Goal: Task Accomplishment & Management: Use online tool/utility

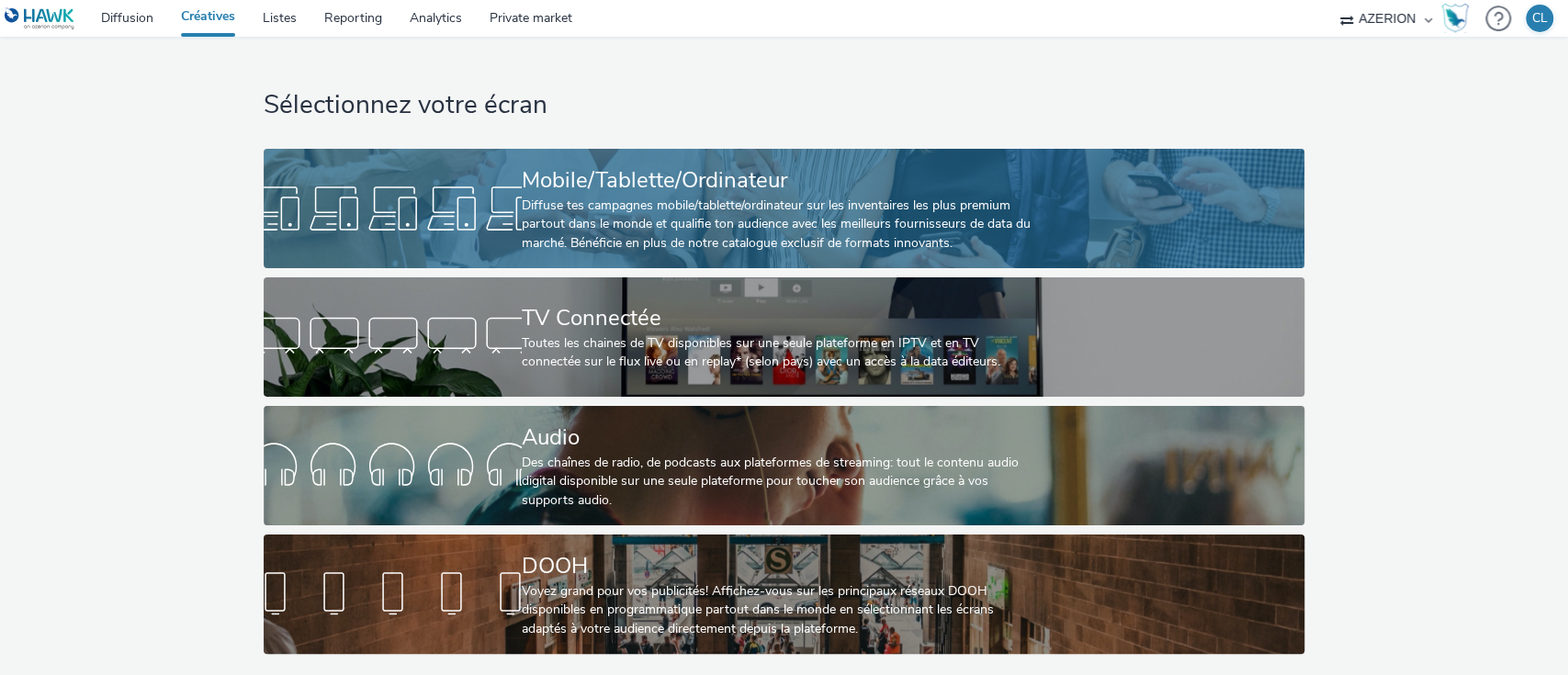
click at [596, 220] on div "Diffuse tes campagnes mobile/tablette/ordinateur sur les inventaires les plus p…" at bounding box center [781, 224] width 517 height 56
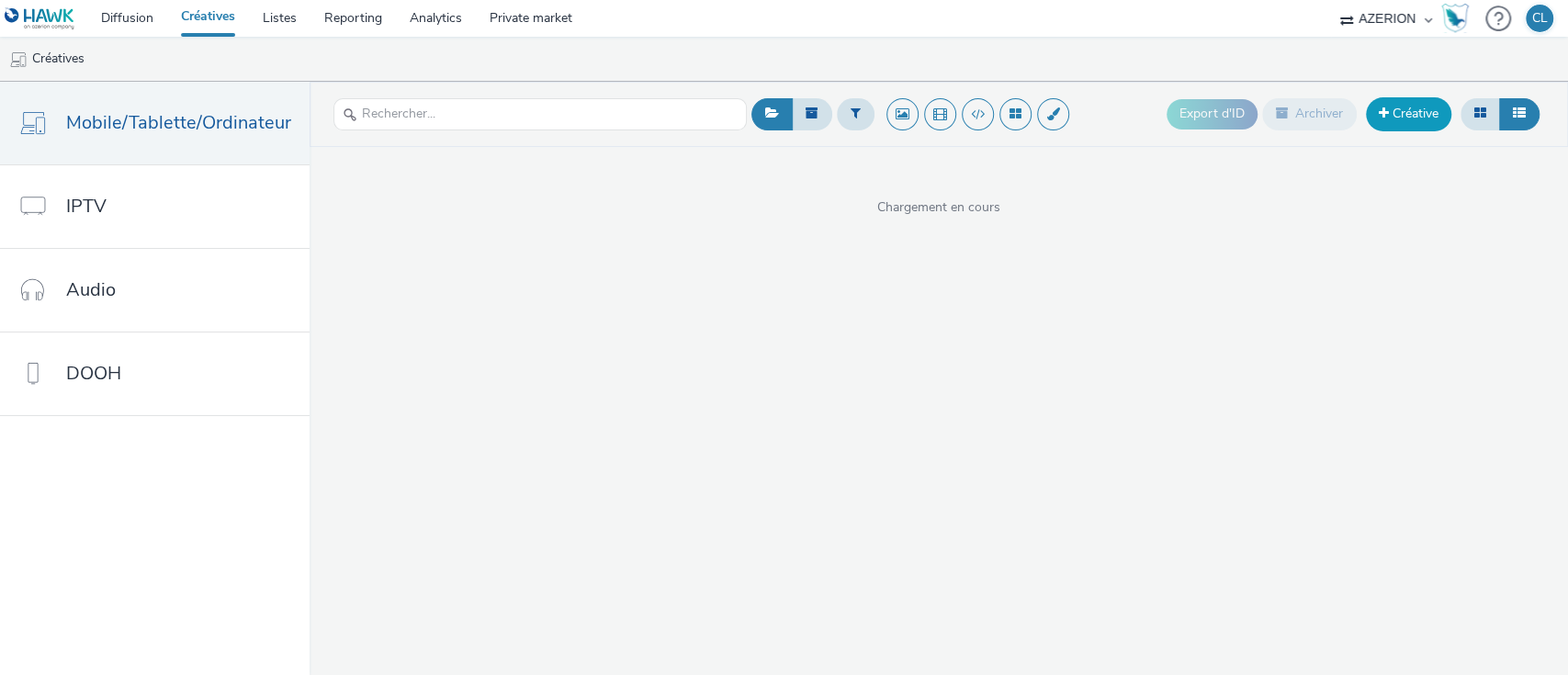
click at [1388, 117] on link "Créative" at bounding box center [1408, 114] width 86 height 33
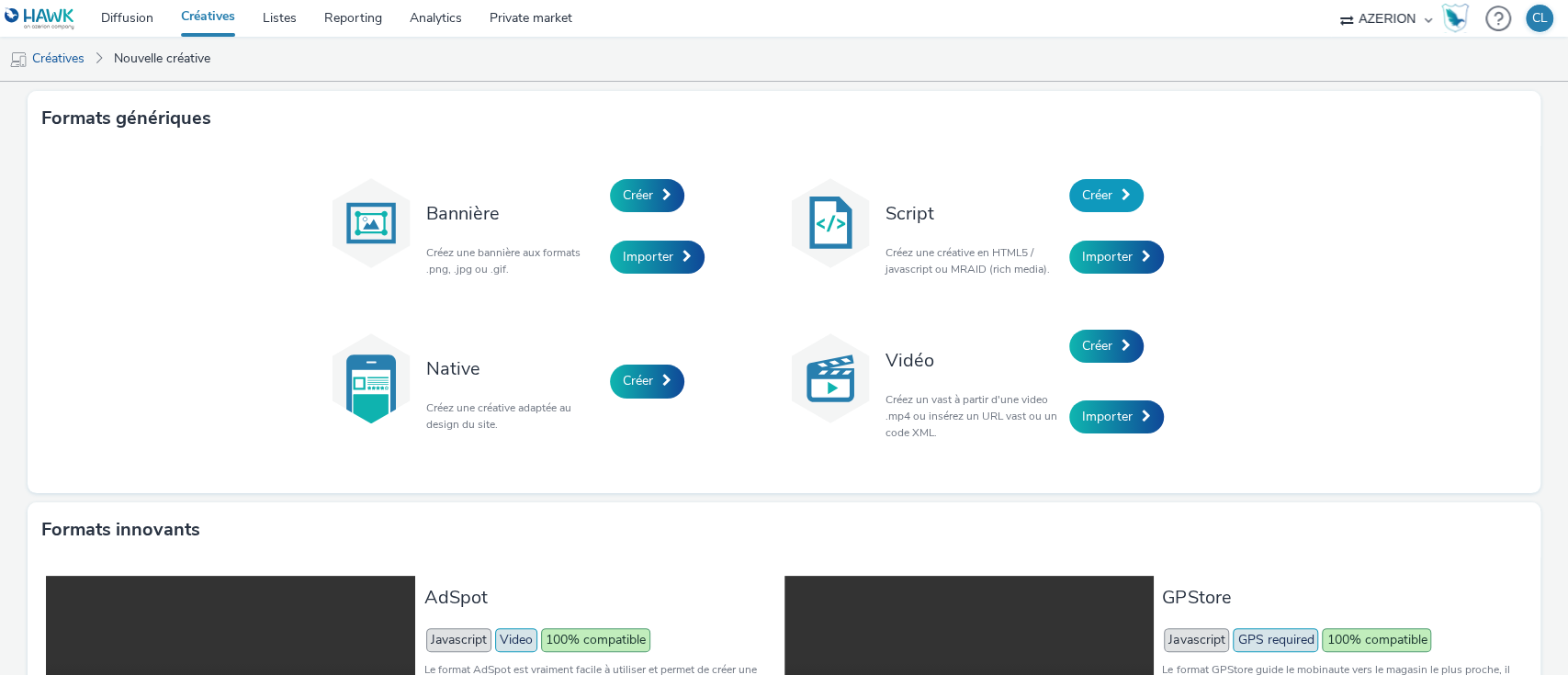
click at [1109, 187] on link "Créer" at bounding box center [1106, 196] width 75 height 33
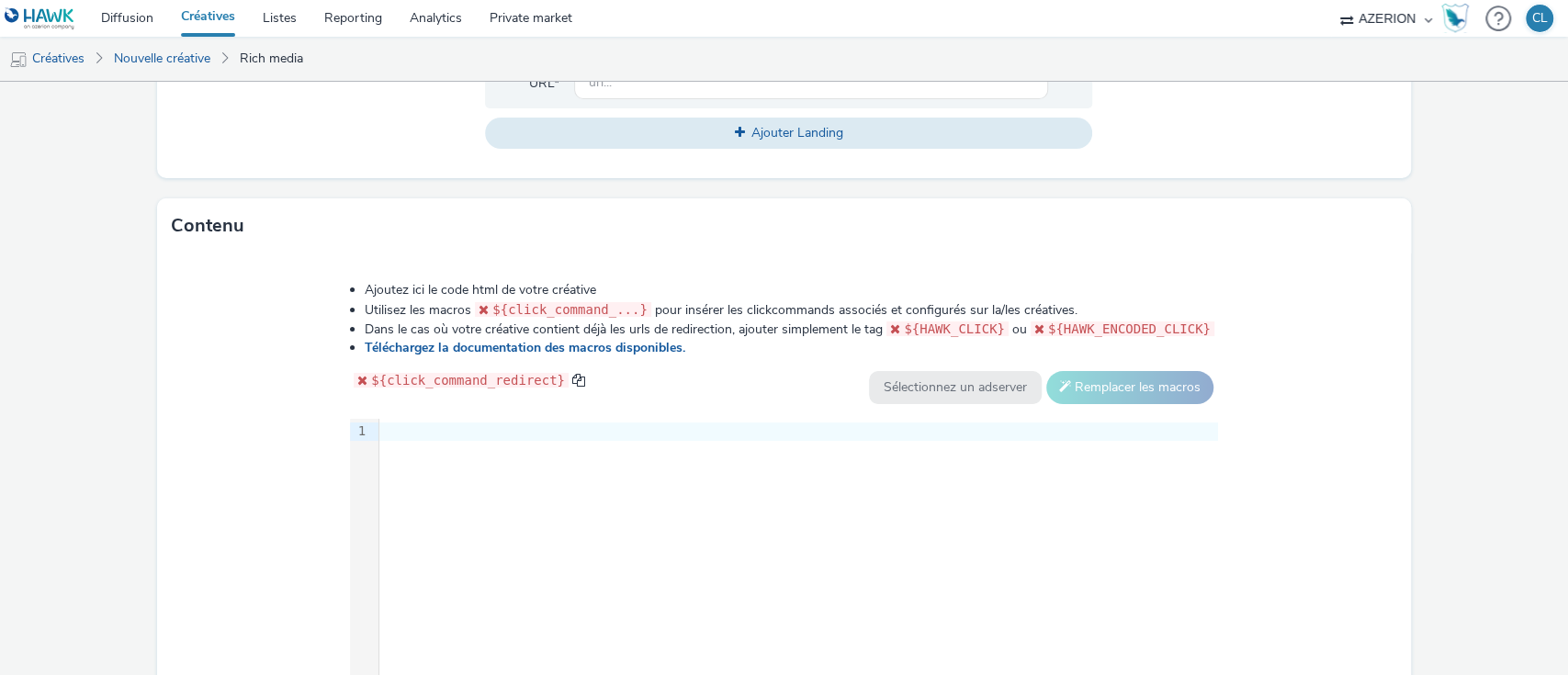
scroll to position [765, 0]
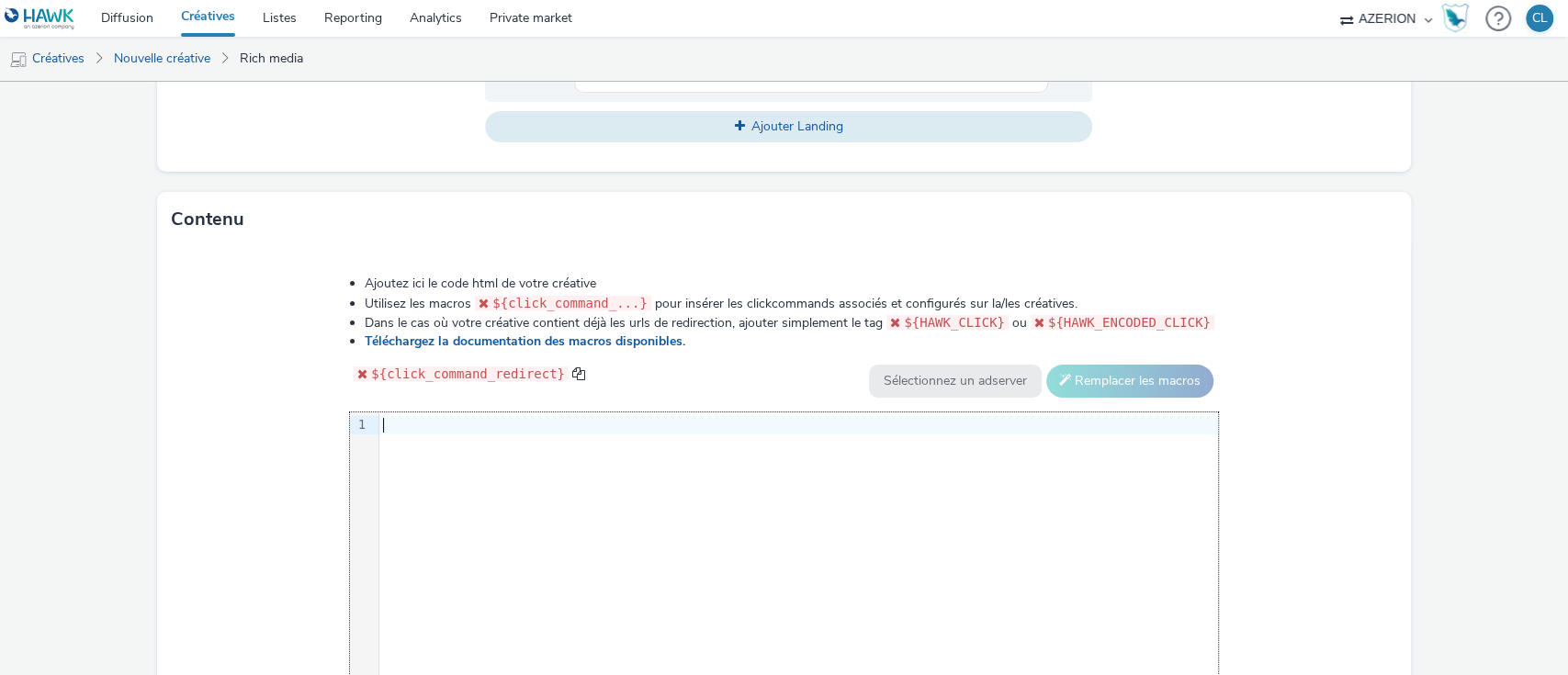
click at [416, 416] on div at bounding box center [798, 425] width 839 height 18
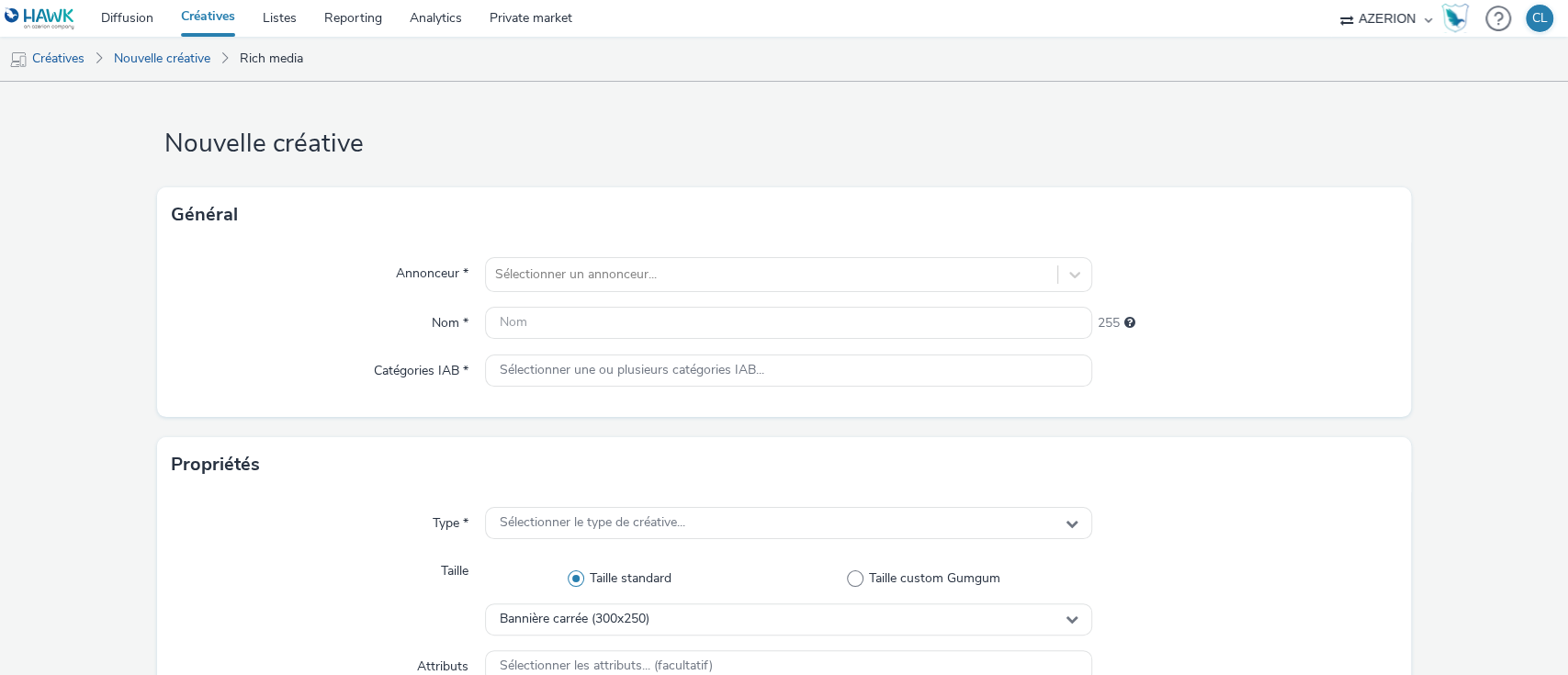
scroll to position [0, 0]
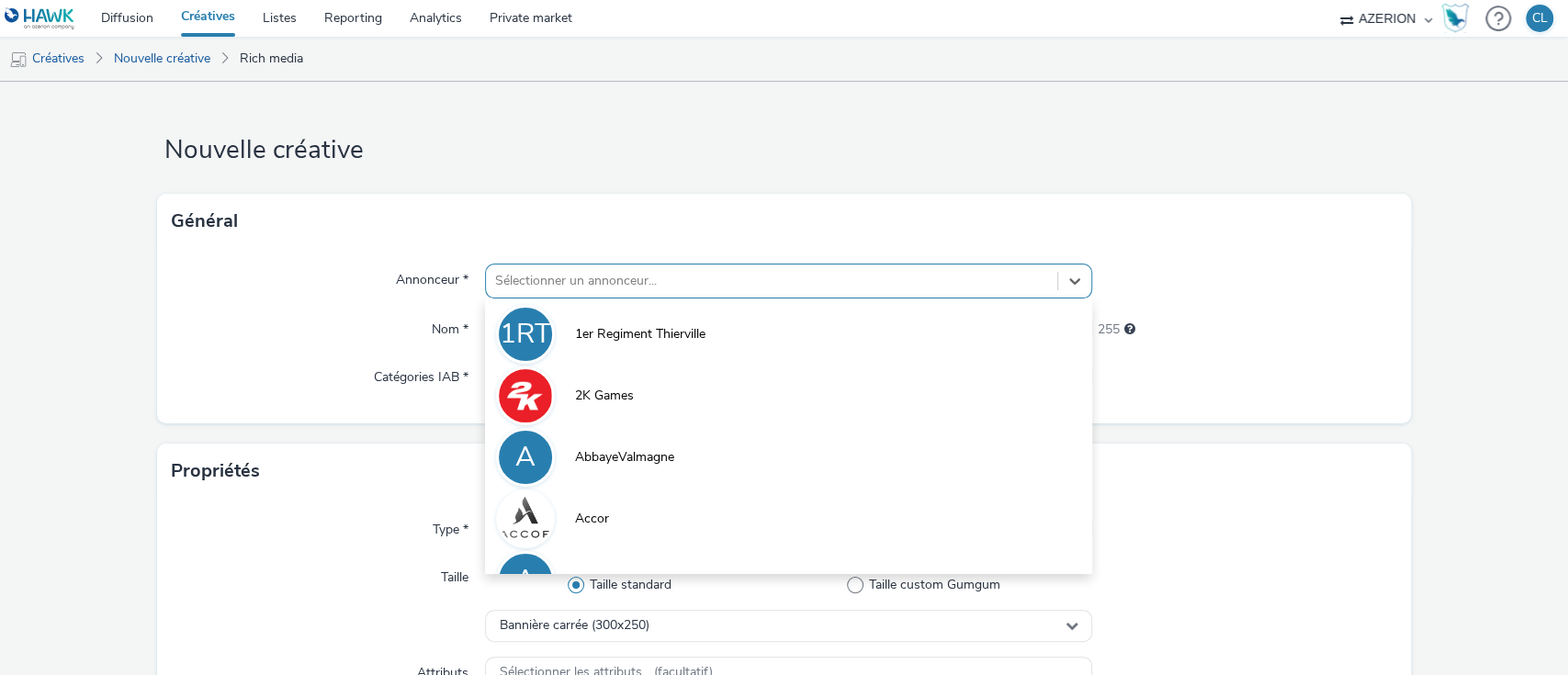
click at [807, 278] on div at bounding box center [772, 281] width 554 height 22
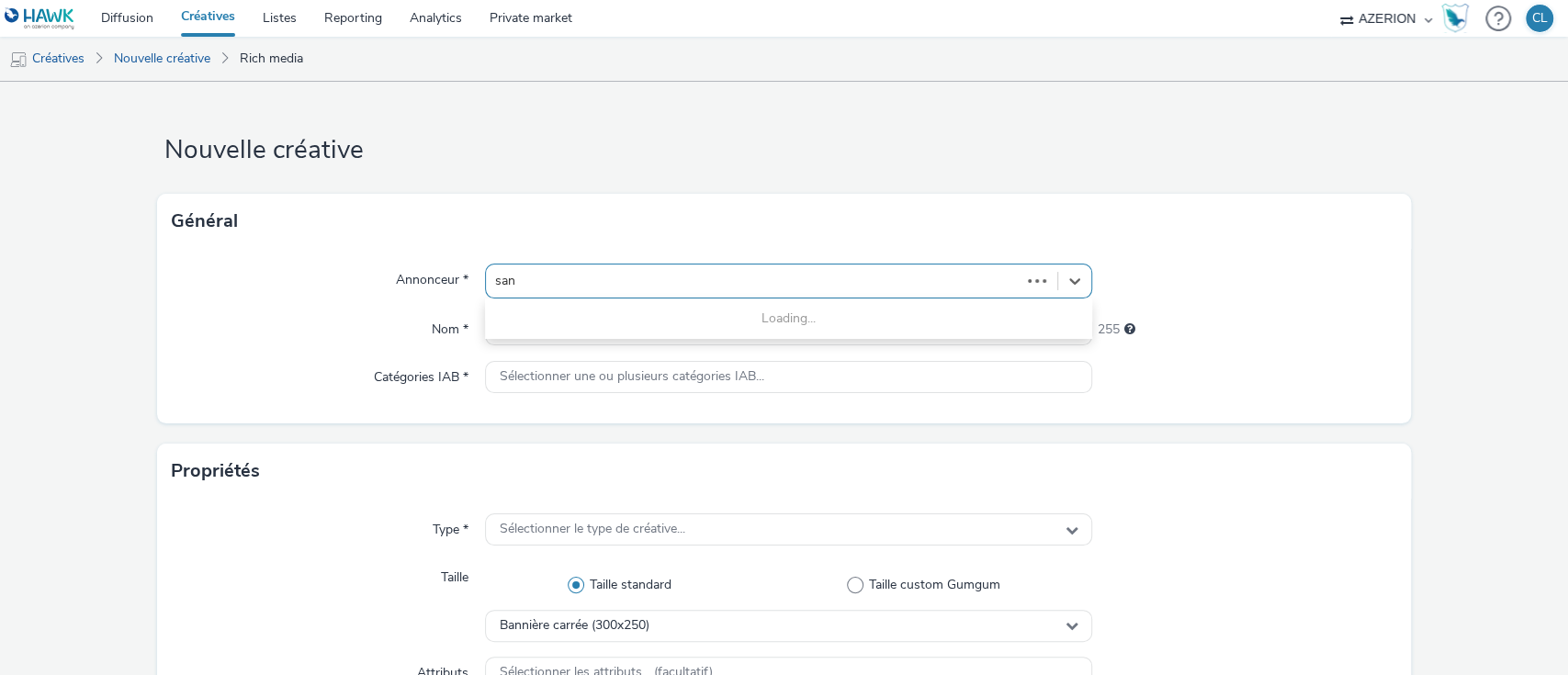
type input "sano"
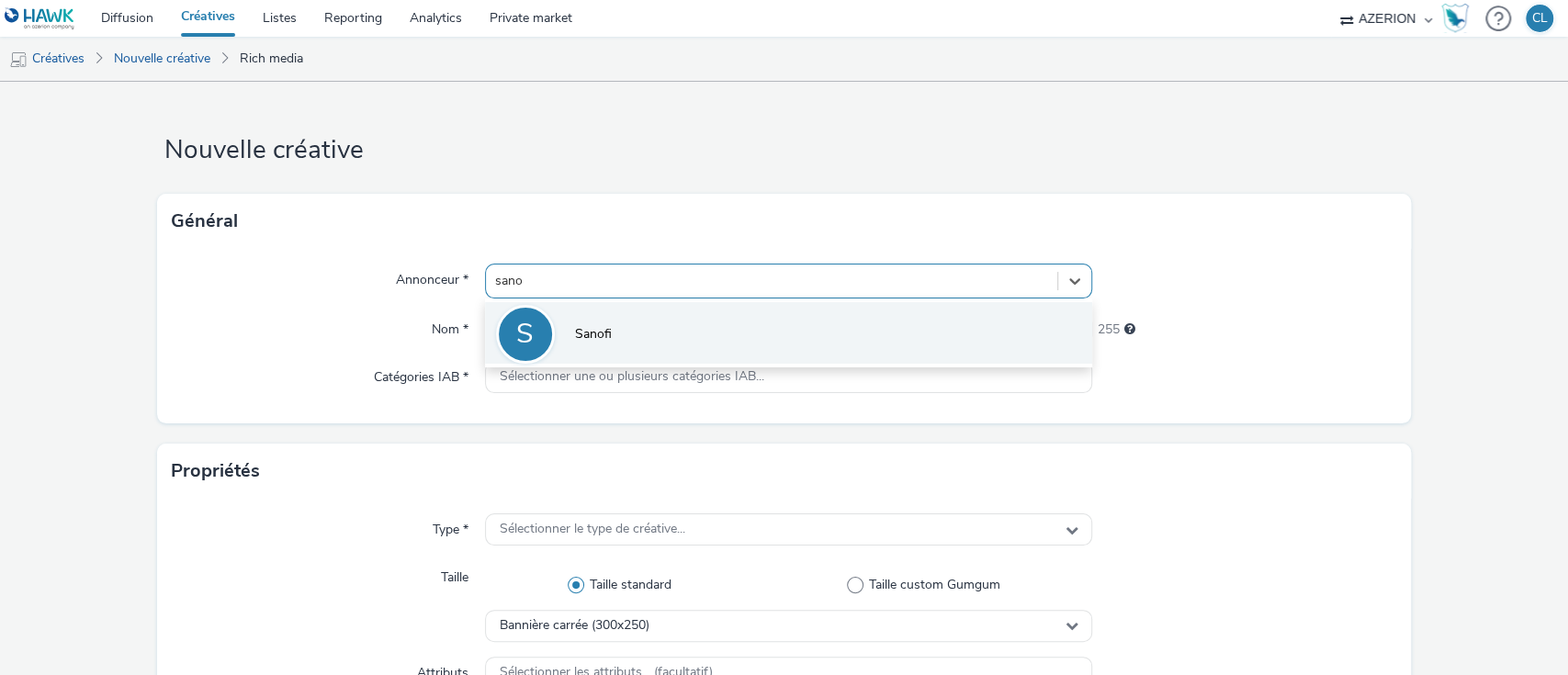
click at [785, 315] on li "S Sanofi" at bounding box center [789, 332] width 608 height 62
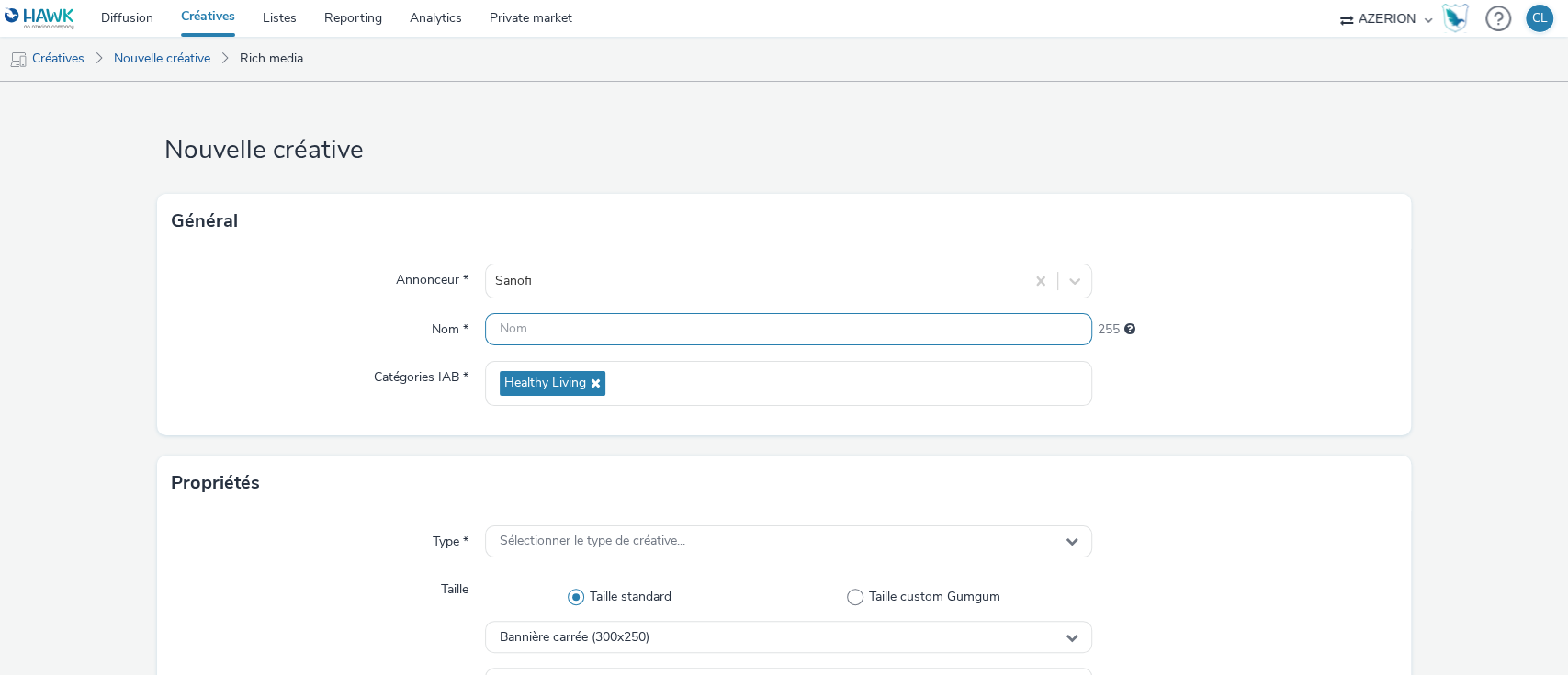
click at [721, 331] on input "text" at bounding box center [789, 329] width 608 height 32
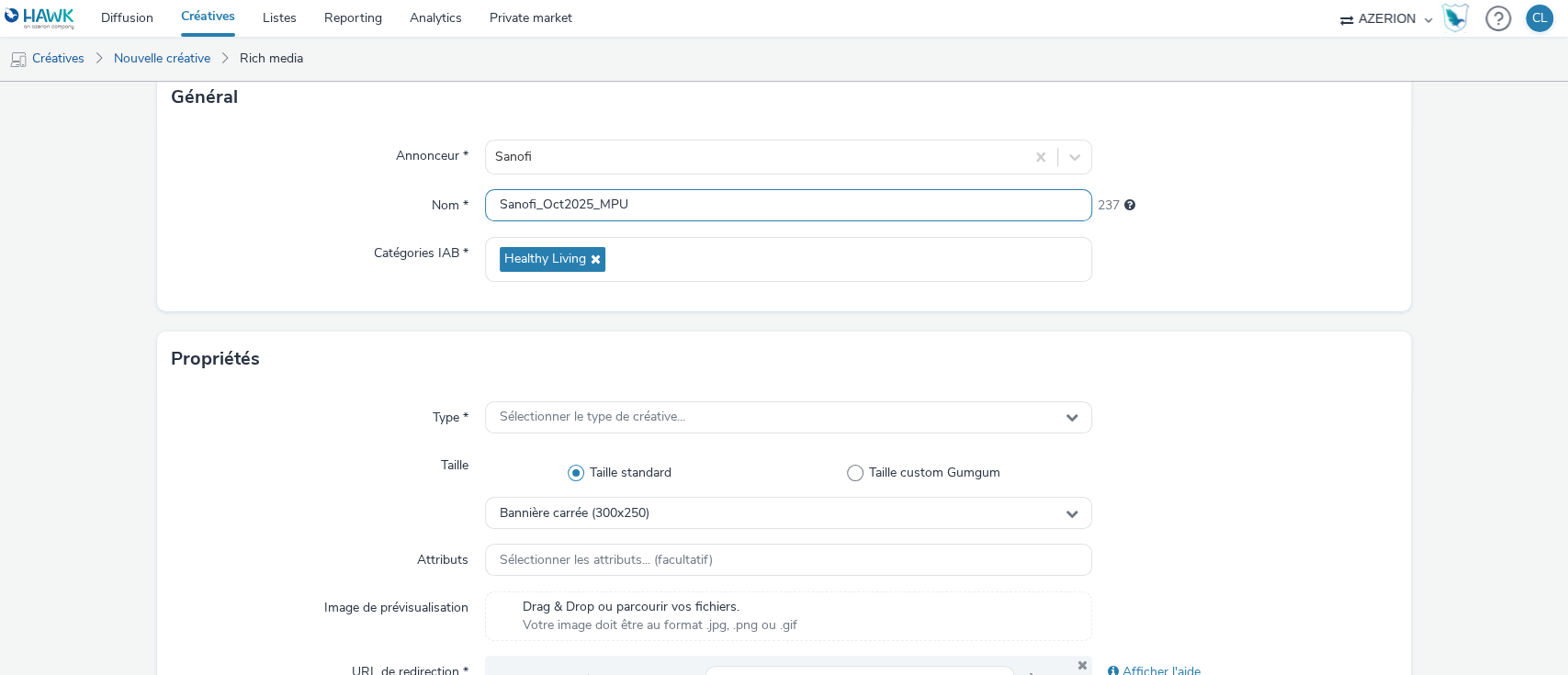
scroll to position [125, 0]
type input "Sanofi_Oct2025_MPU"
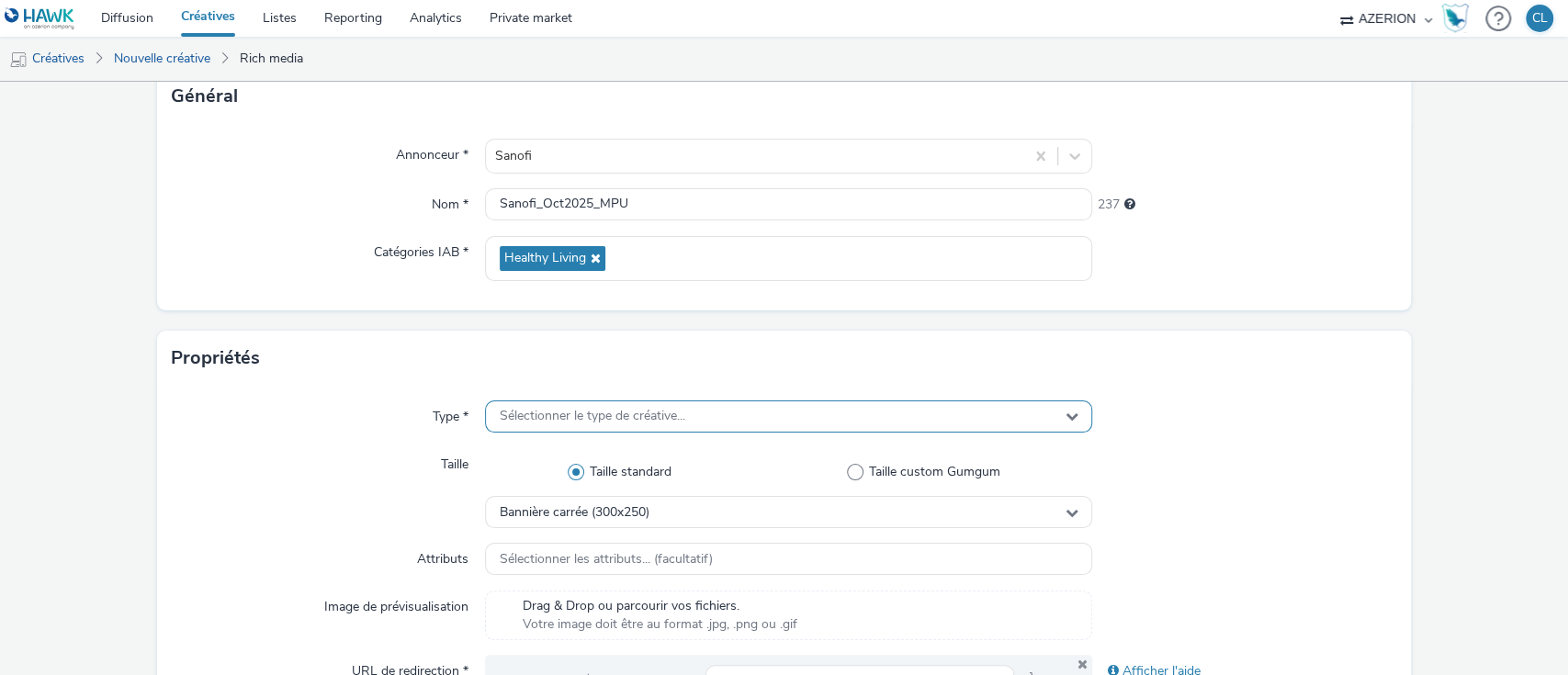
click at [771, 415] on div "Sélectionner le type de créative..." at bounding box center [789, 416] width 608 height 32
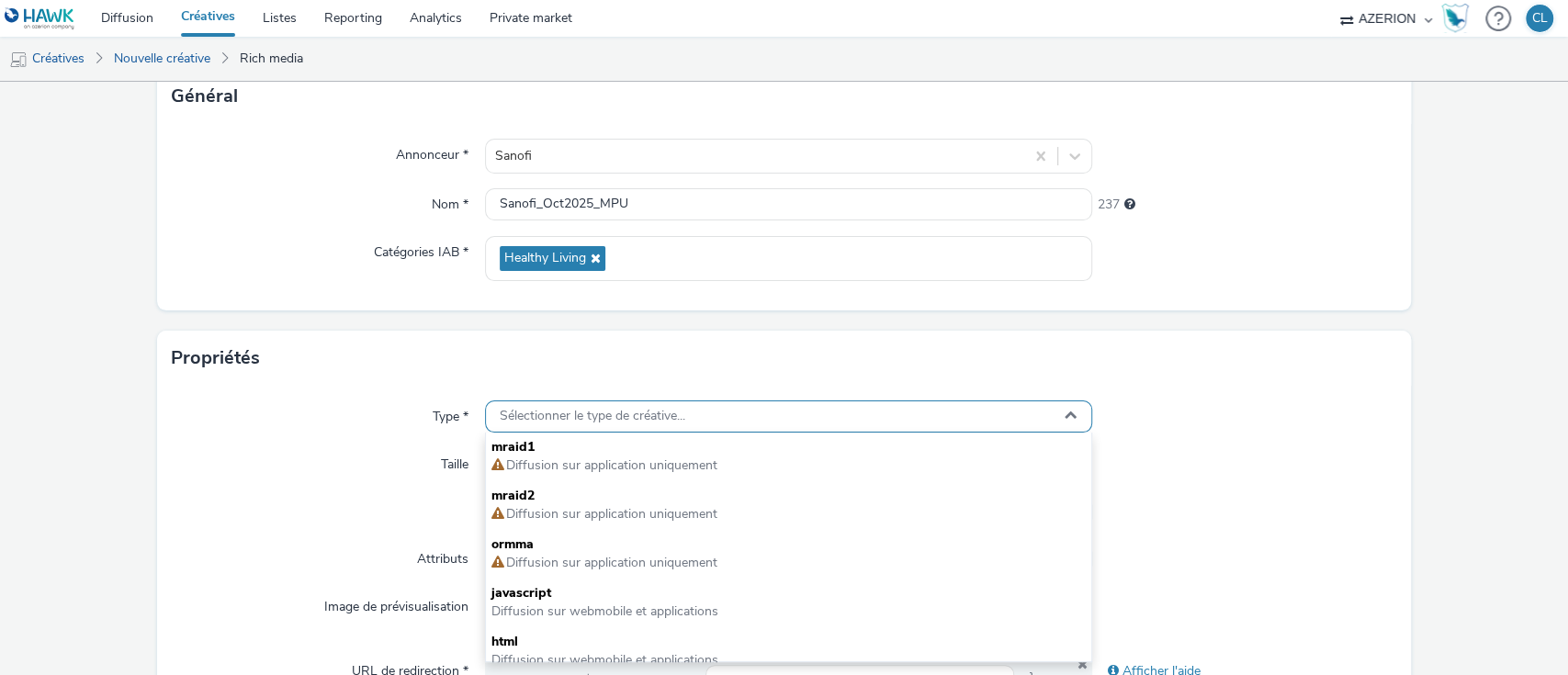
scroll to position [163, 0]
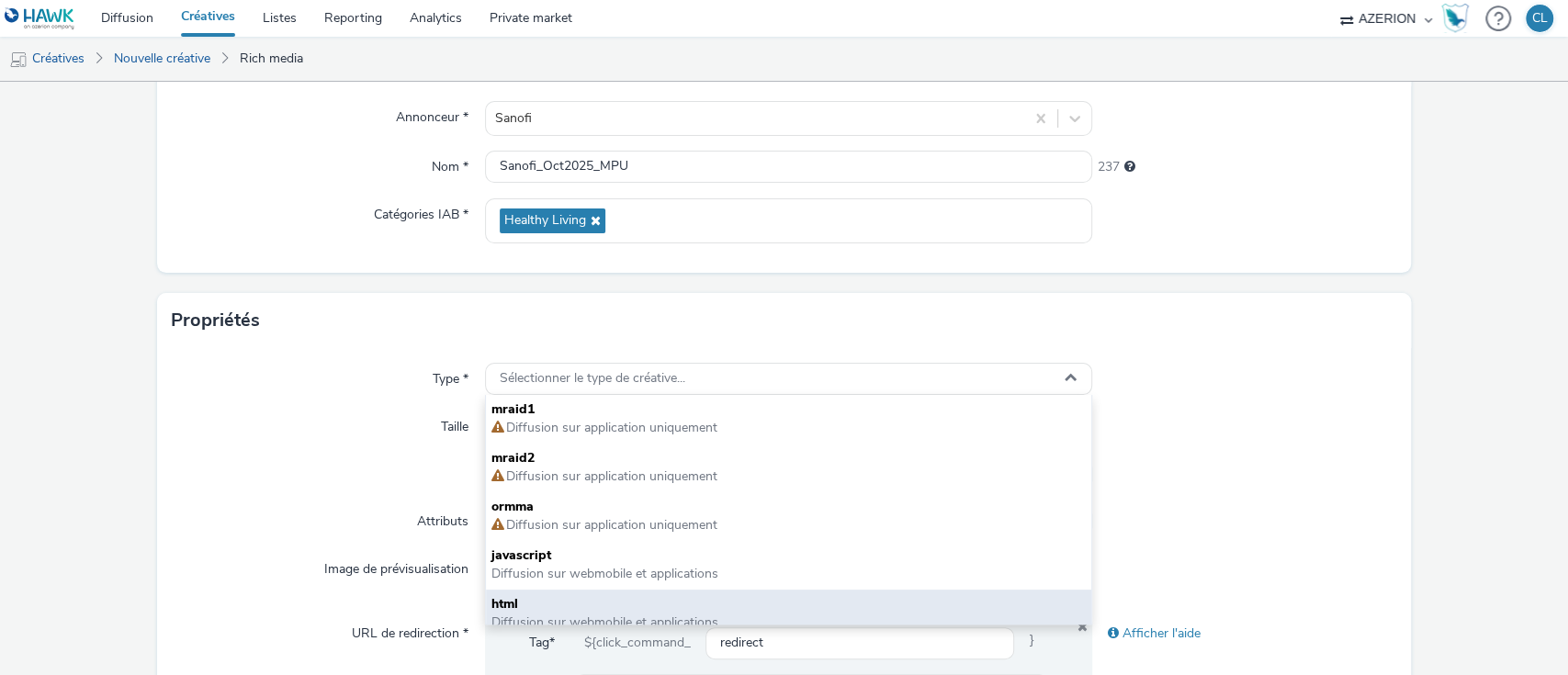
click at [676, 599] on span "html" at bounding box center [789, 604] width 595 height 18
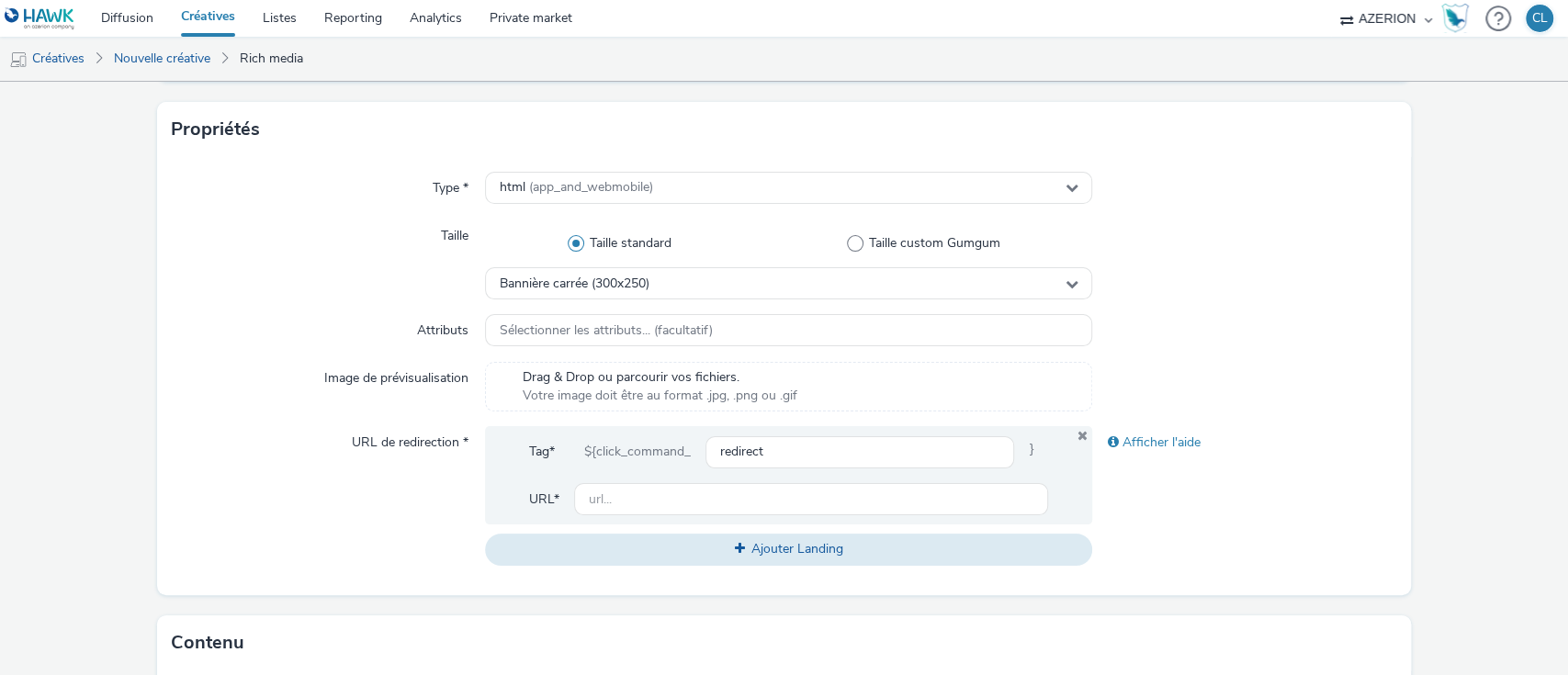
scroll to position [355, 0]
click at [747, 498] on input "text" at bounding box center [811, 498] width 475 height 32
paste input "[URL][DOMAIN_NAME]"
type input "[URL][DOMAIN_NAME]"
click at [1308, 292] on div at bounding box center [1244, 258] width 304 height 80
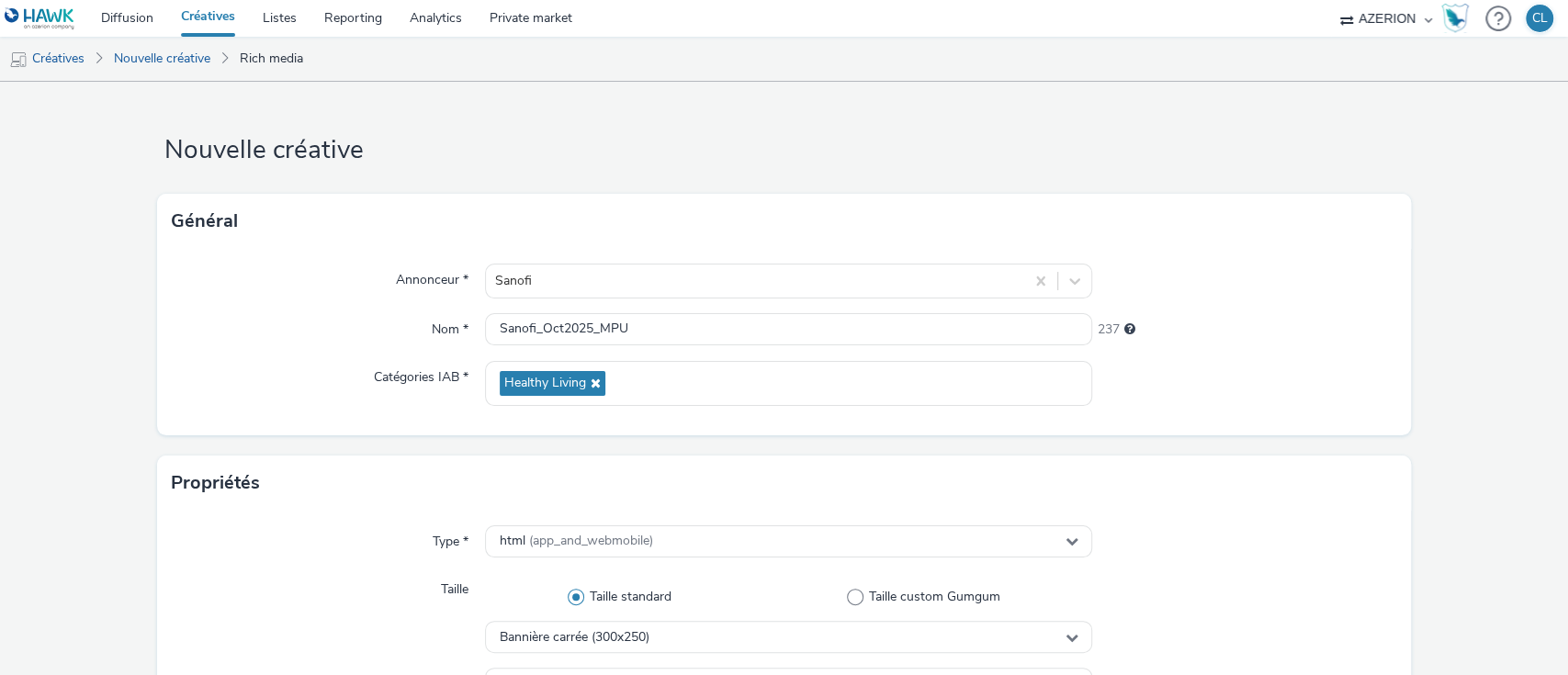
scroll to position [912, 0]
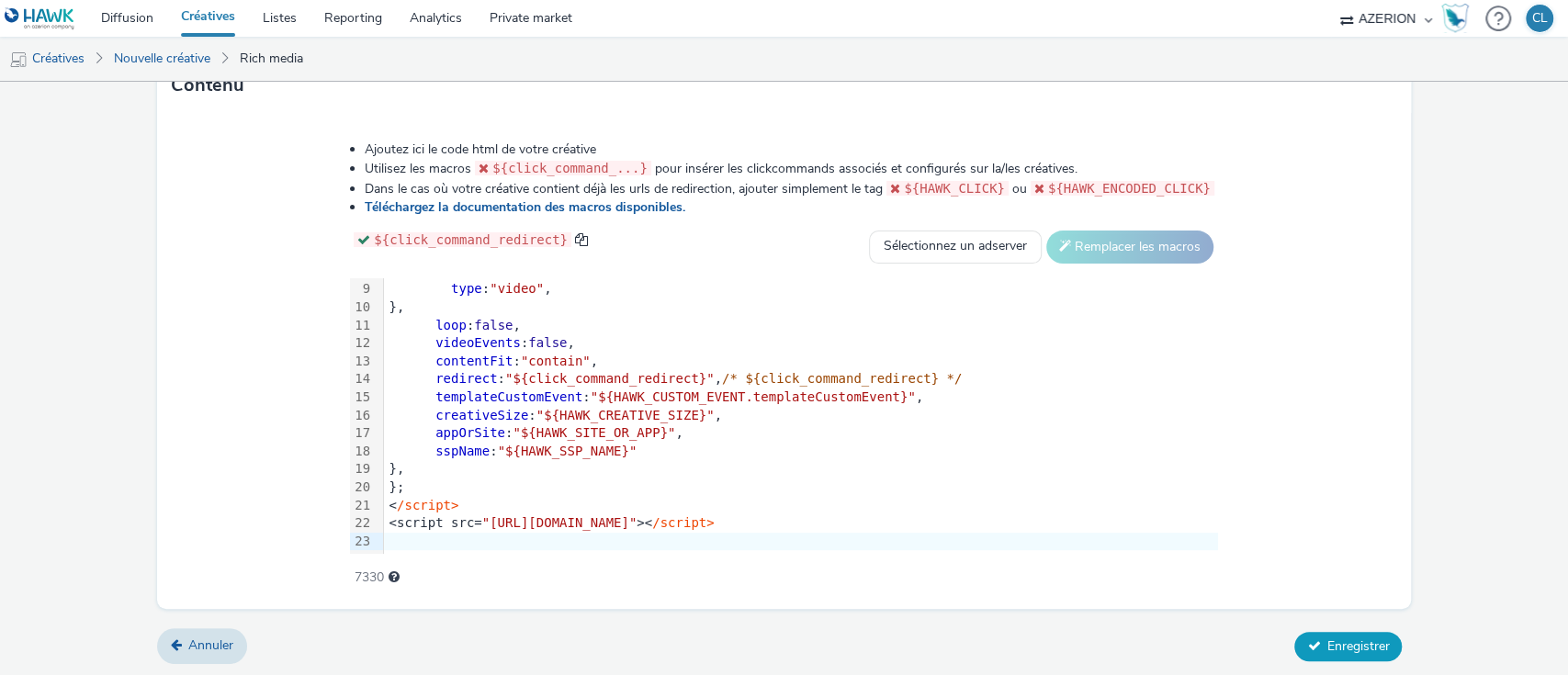
click at [1307, 640] on icon at bounding box center [1314, 646] width 13 height 13
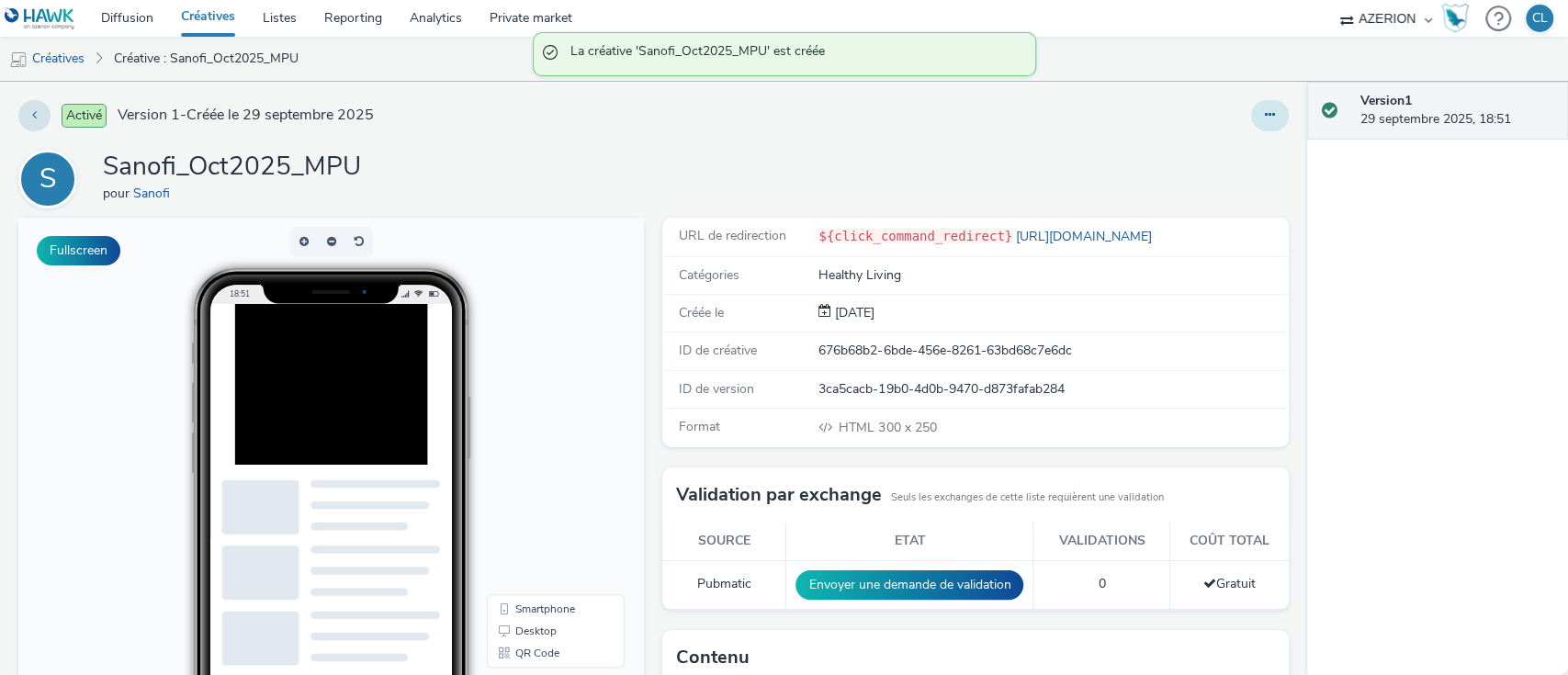
click at [1264, 108] on button at bounding box center [1270, 116] width 38 height 31
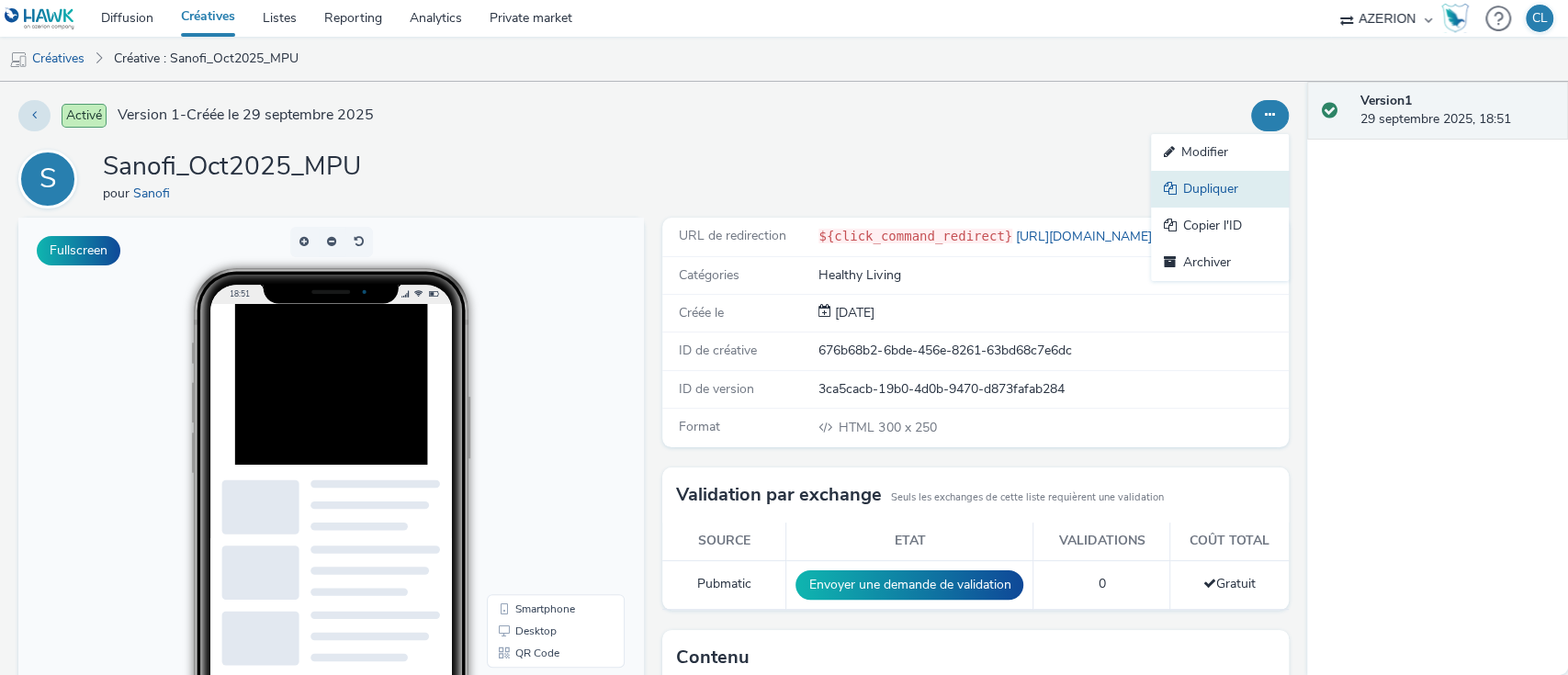
click at [1200, 192] on link "Dupliquer" at bounding box center [1220, 190] width 138 height 37
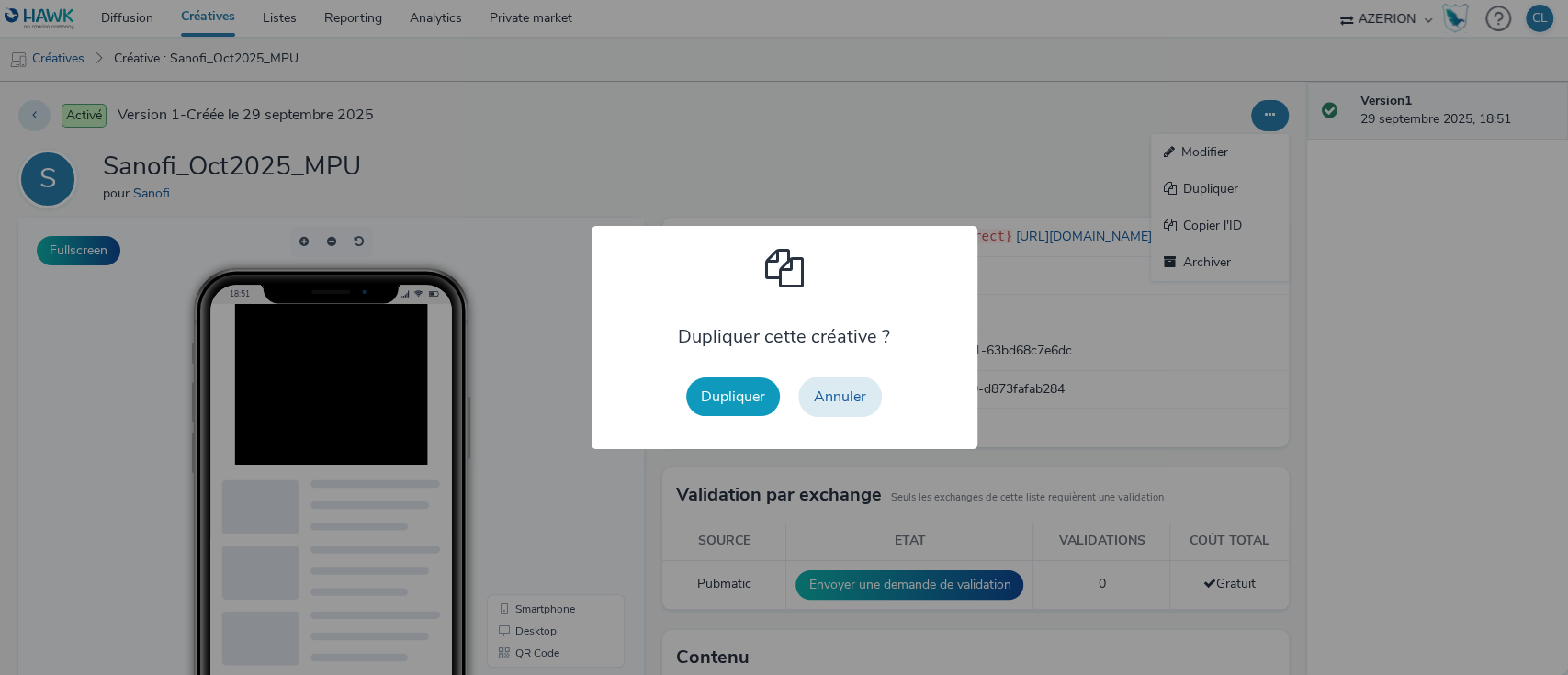
click at [749, 395] on button "Dupliquer" at bounding box center [733, 397] width 94 height 39
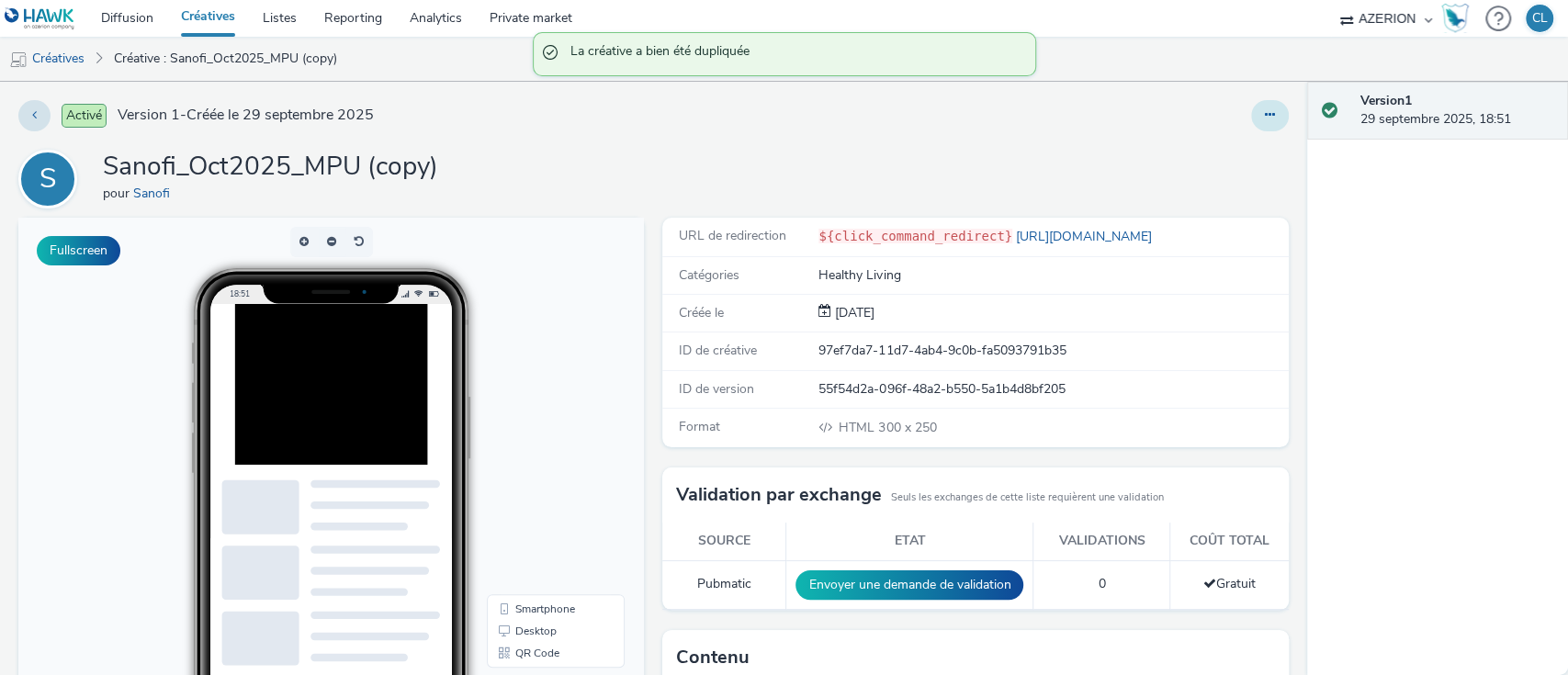
click at [1257, 114] on button at bounding box center [1270, 116] width 38 height 31
click at [1226, 149] on link "Modifier" at bounding box center [1220, 153] width 138 height 37
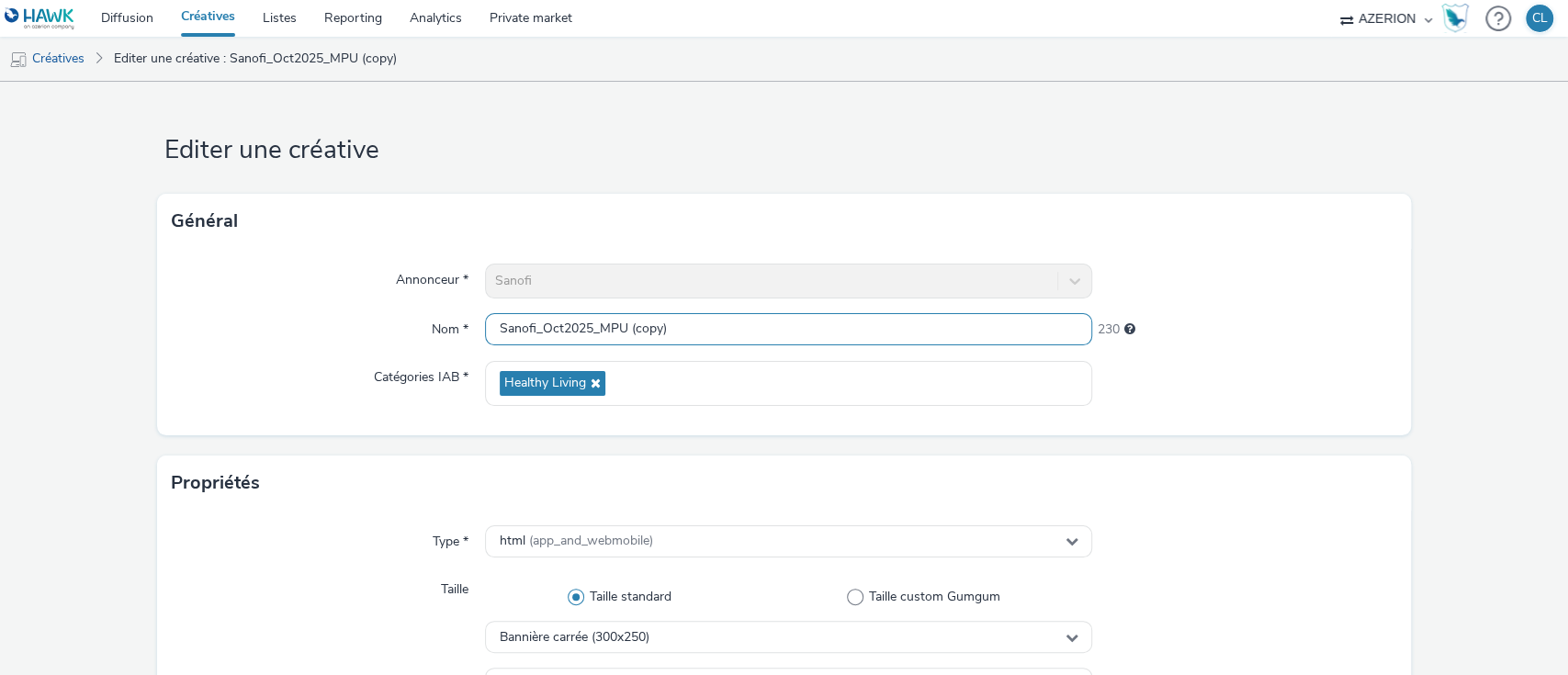
drag, startPoint x: 714, startPoint y: 329, endPoint x: 591, endPoint y: 327, distance: 123.0
click at [591, 327] on input "Sanofi_Oct2025_MPU (copy)" at bounding box center [789, 329] width 608 height 32
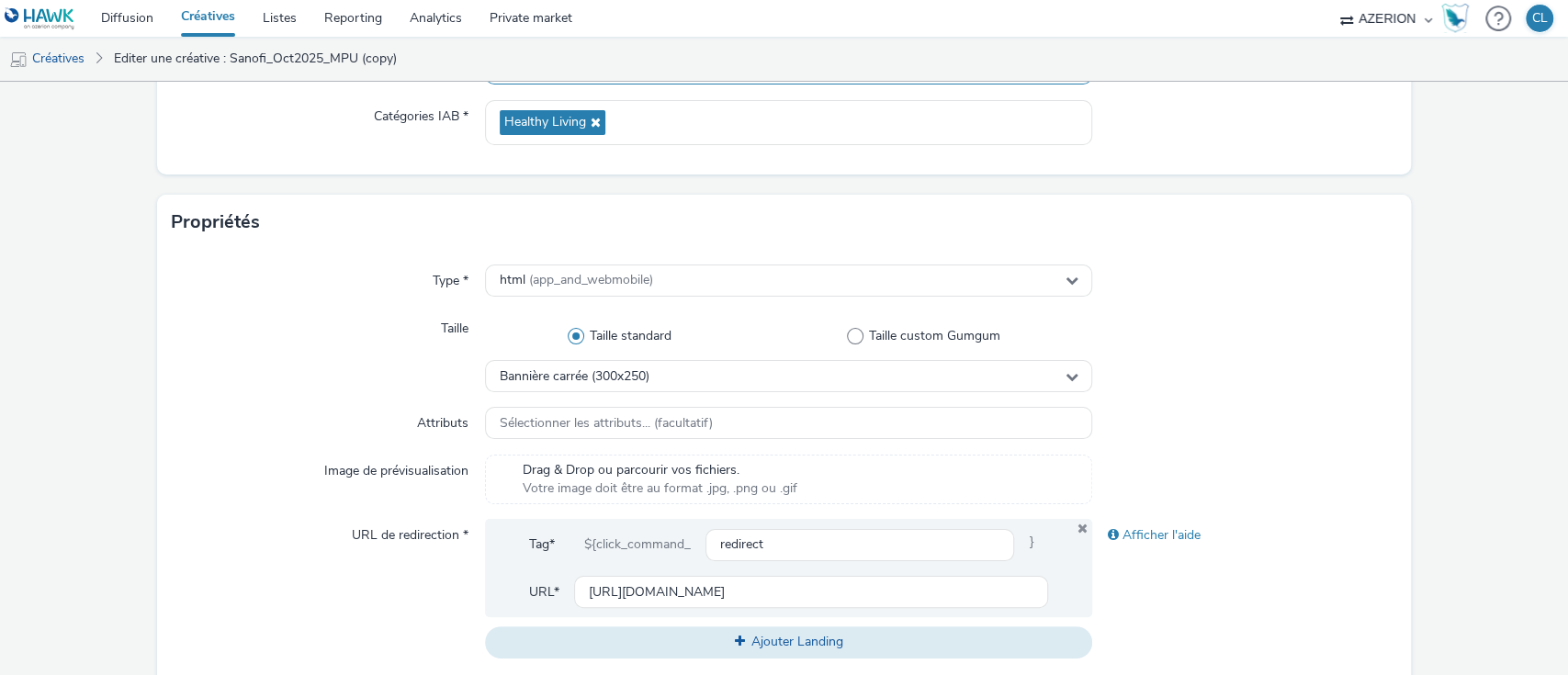
scroll to position [262, 0]
type input "Sanofi_Oct2025_INTER"
click at [651, 370] on div "Bannière carrée (300x250)" at bounding box center [789, 375] width 608 height 32
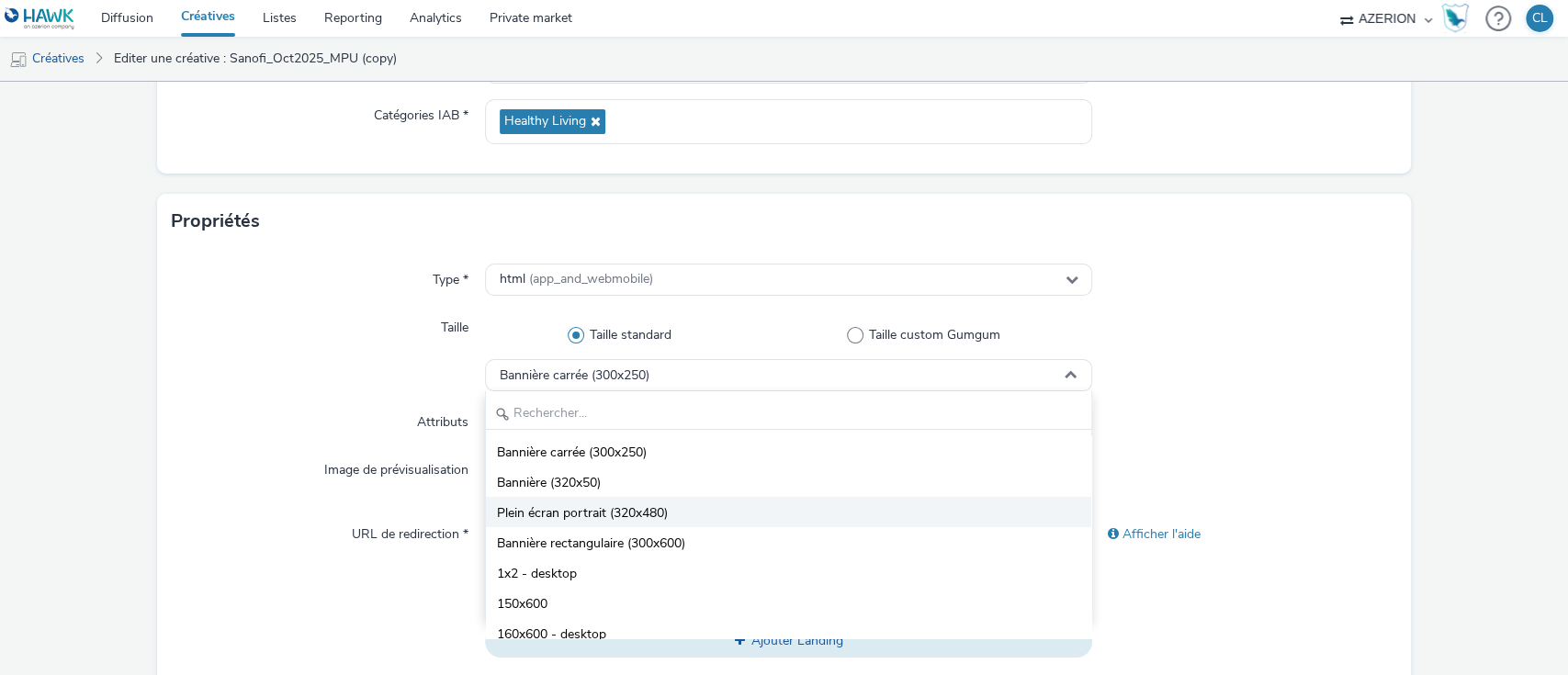
click at [647, 497] on li "Plein écran portrait (320x480)" at bounding box center [789, 512] width 606 height 30
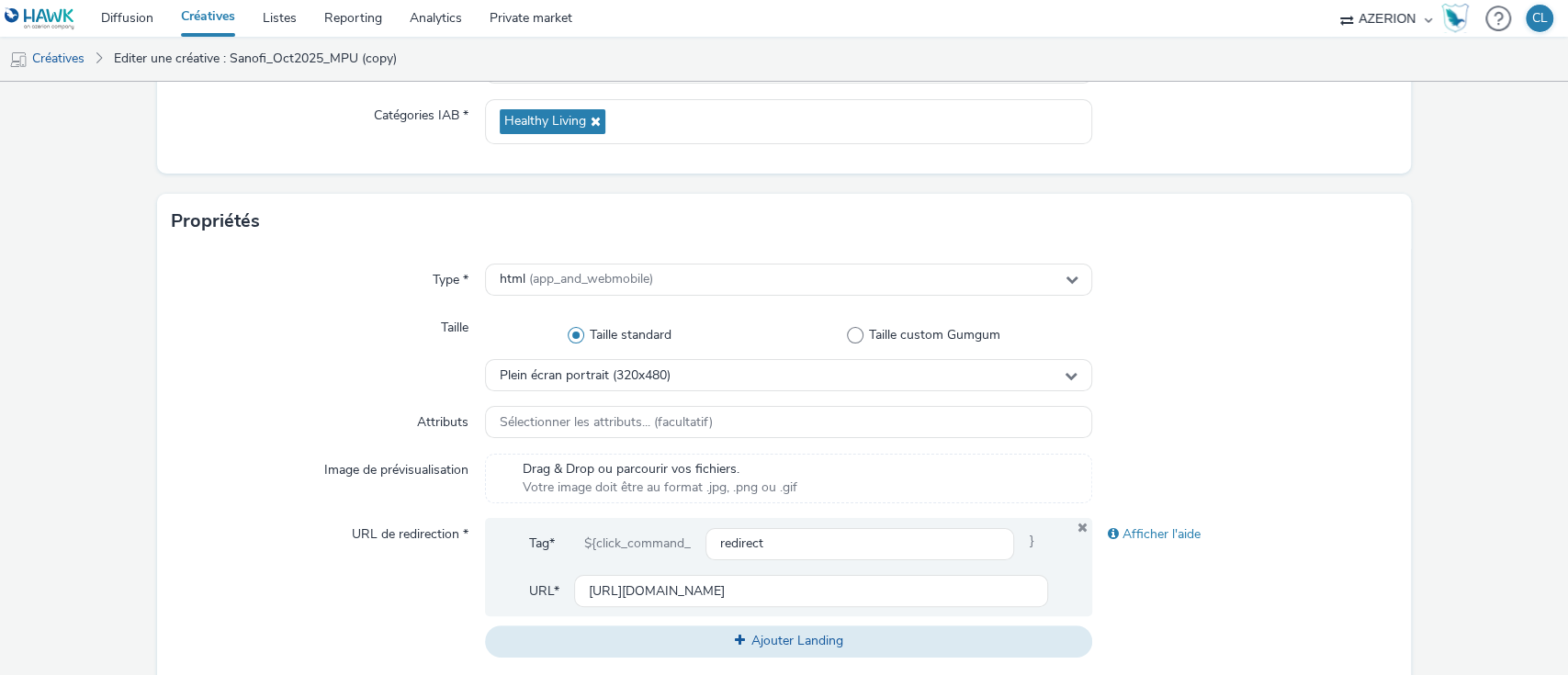
click at [1185, 455] on div at bounding box center [1244, 479] width 304 height 50
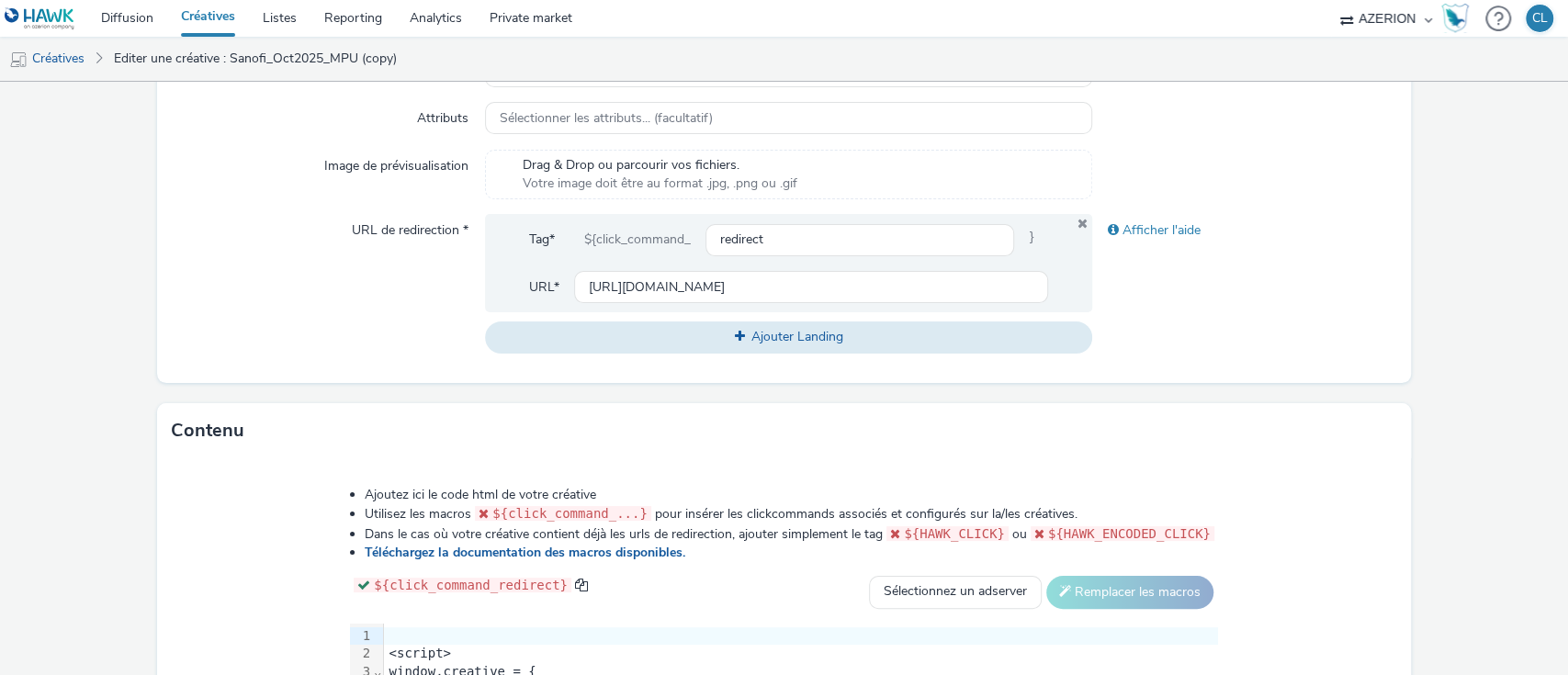
scroll to position [912, 0]
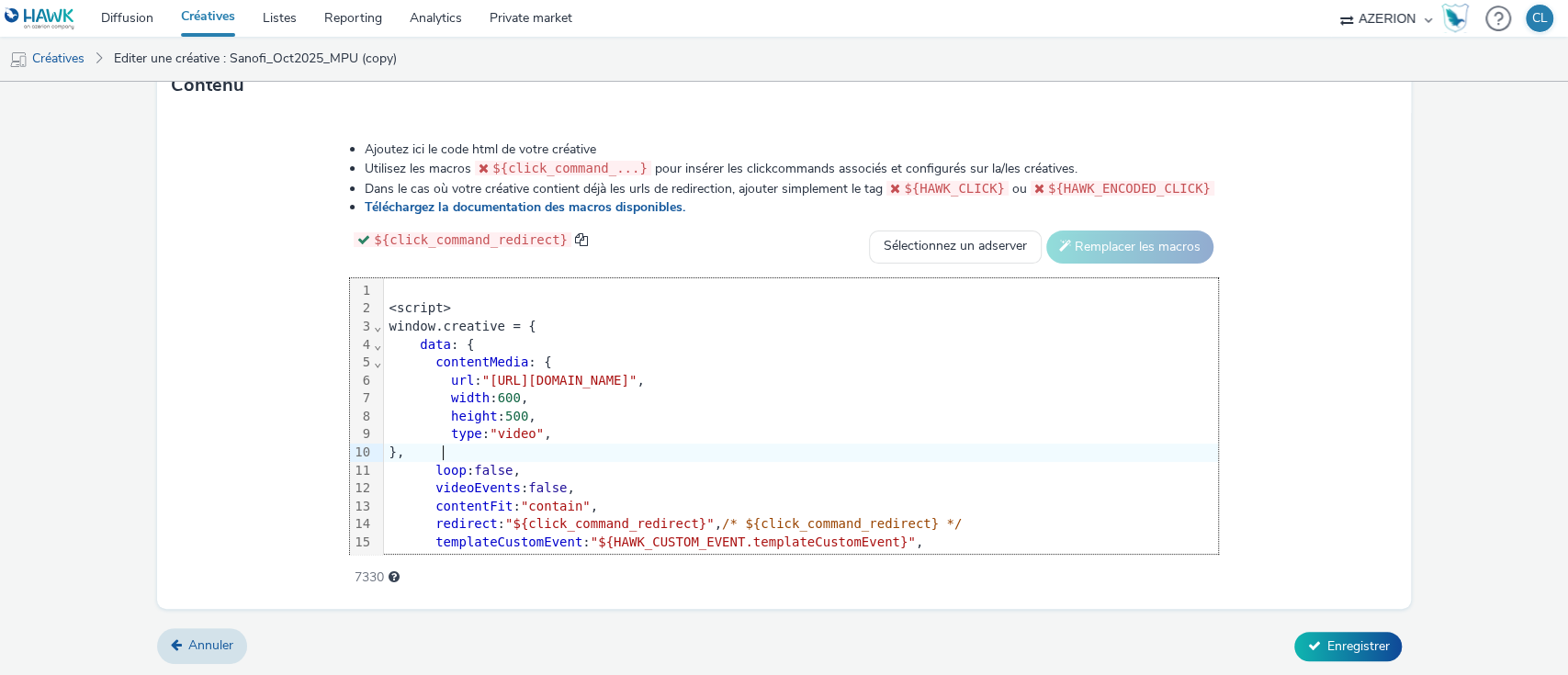
click at [854, 456] on div "}," at bounding box center [801, 453] width 834 height 18
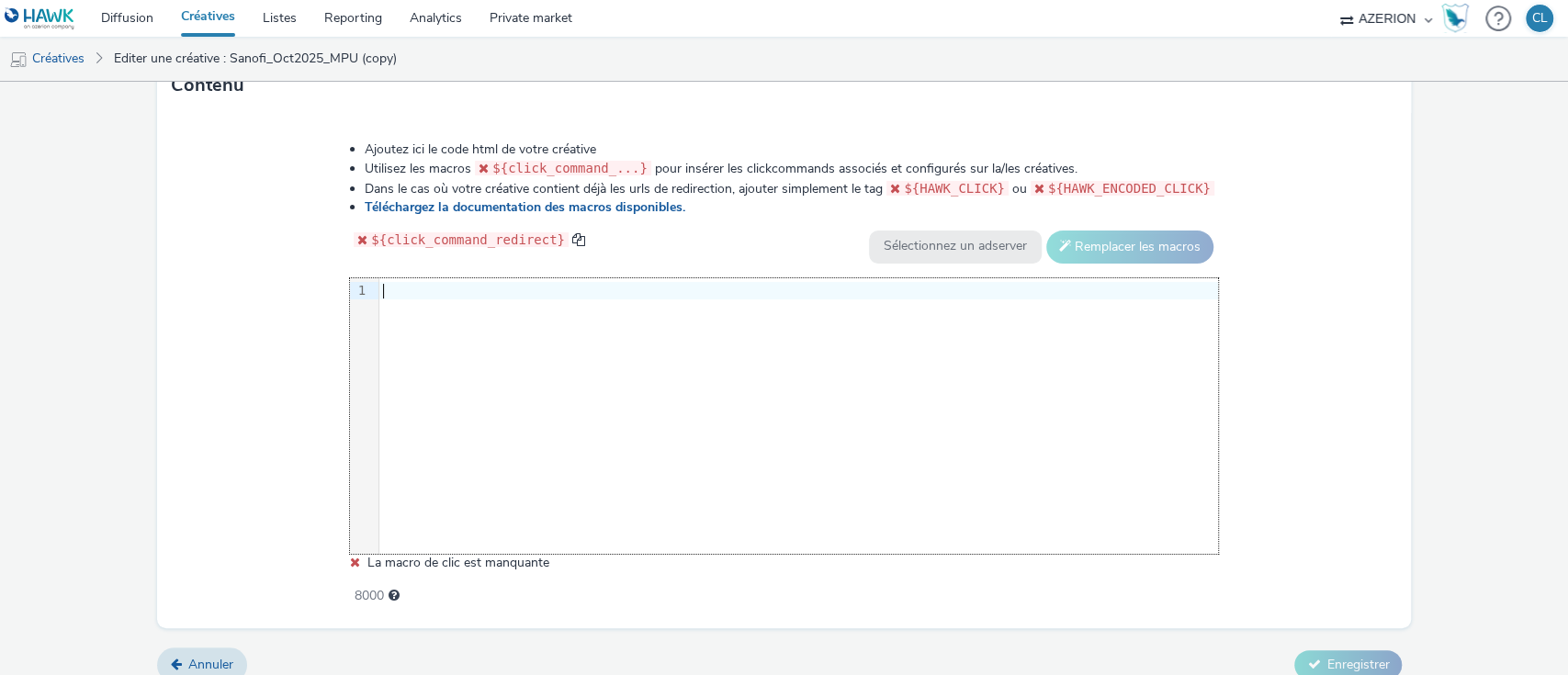
click at [392, 290] on div at bounding box center [798, 291] width 839 height 18
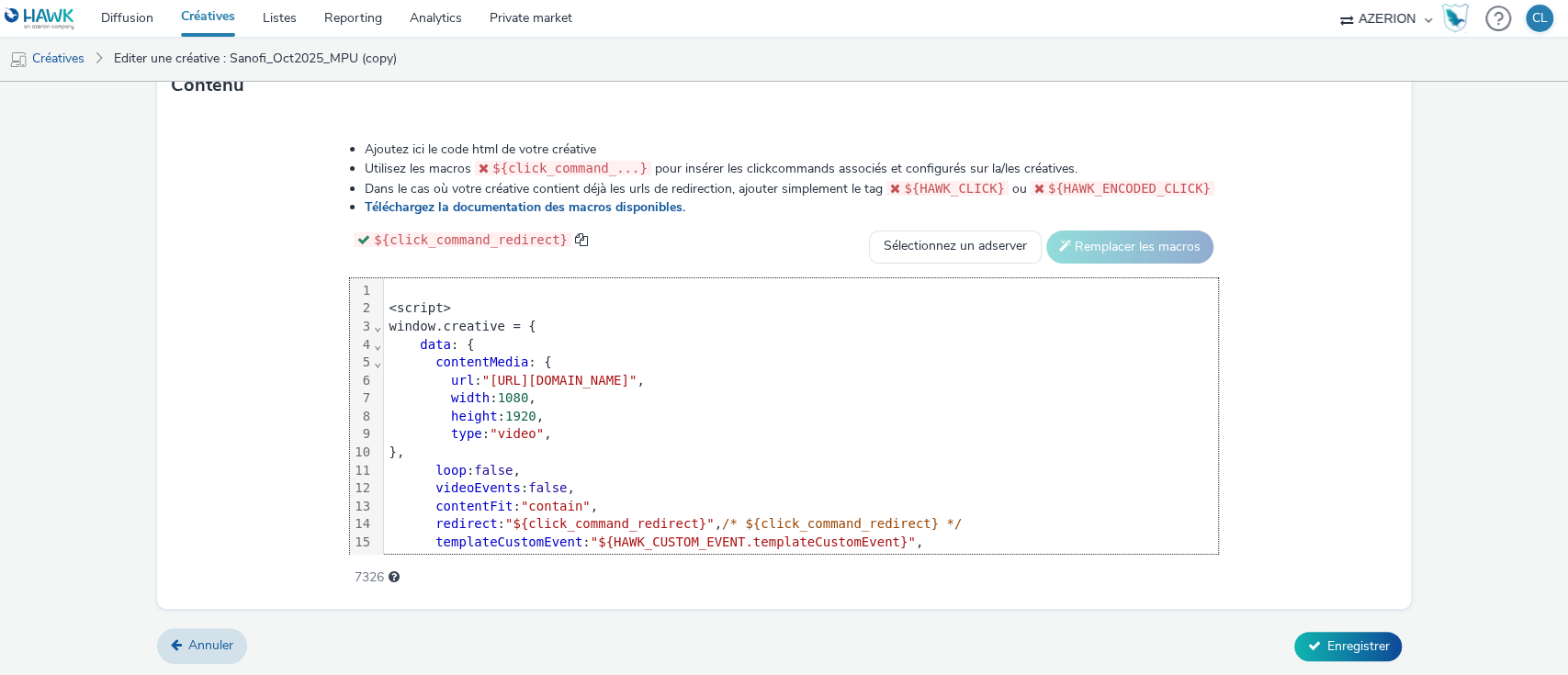
scroll to position [145, 0]
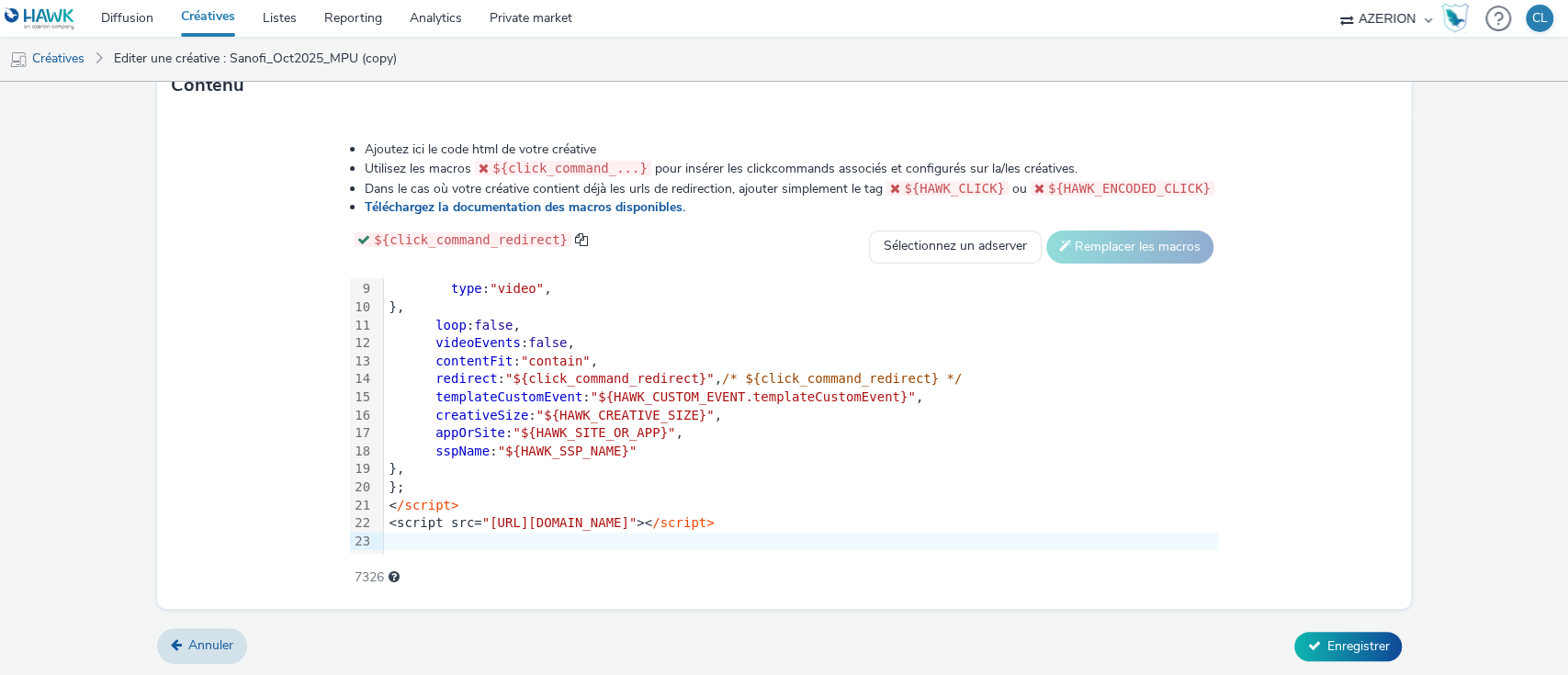
click at [1342, 630] on div "Annuler Enregistrer" at bounding box center [784, 646] width 1255 height 33
click at [1327, 638] on span "Enregistrer" at bounding box center [1357, 646] width 63 height 17
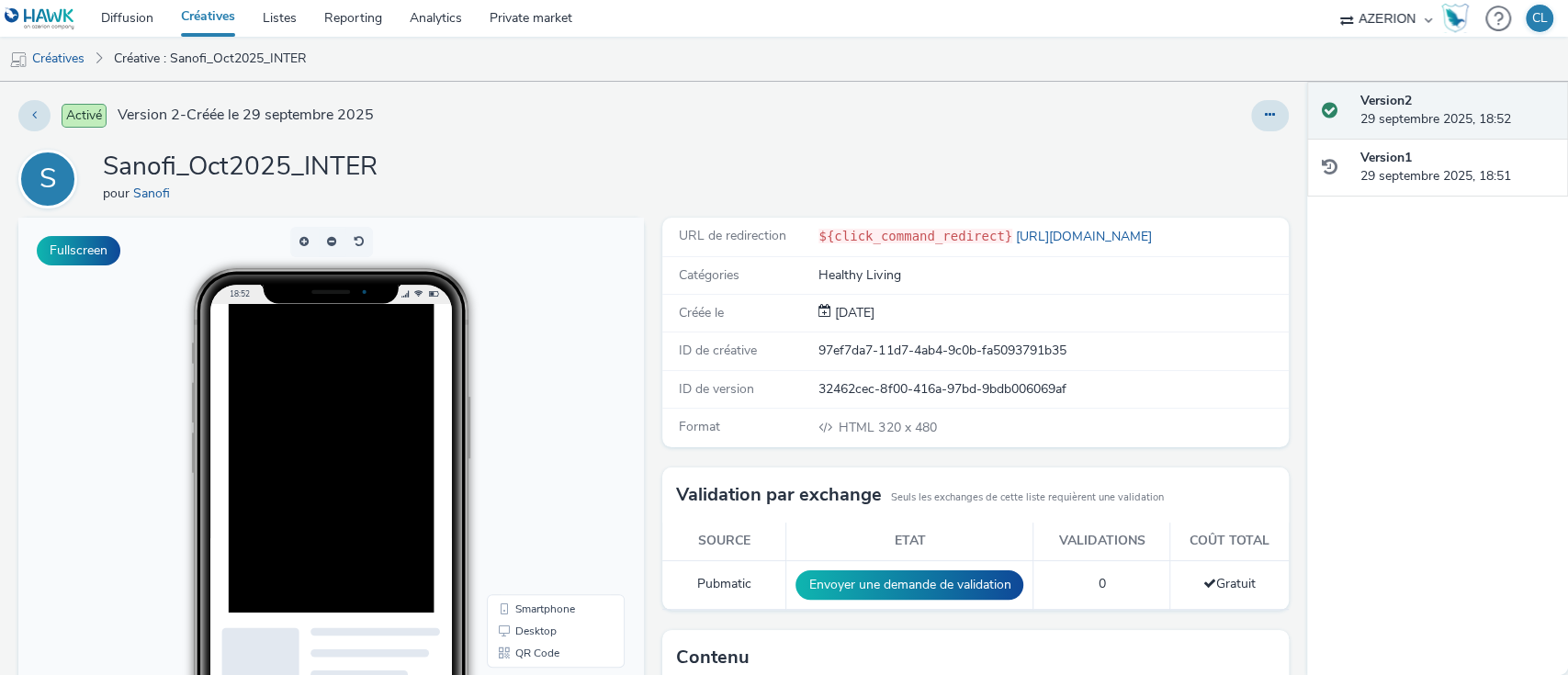
click at [631, 181] on div "S Sanofi_Oct2025_INTER pour Sanofi" at bounding box center [654, 180] width 1271 height 59
click at [147, 16] on link "Diffusion" at bounding box center [127, 18] width 80 height 37
